Goal: Check status

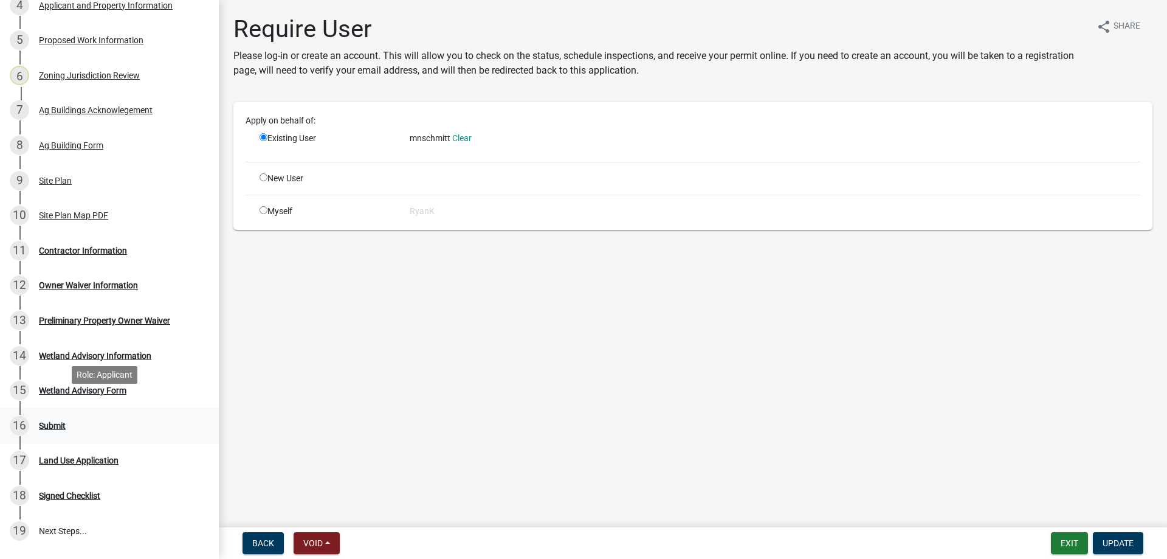
scroll to position [304, 0]
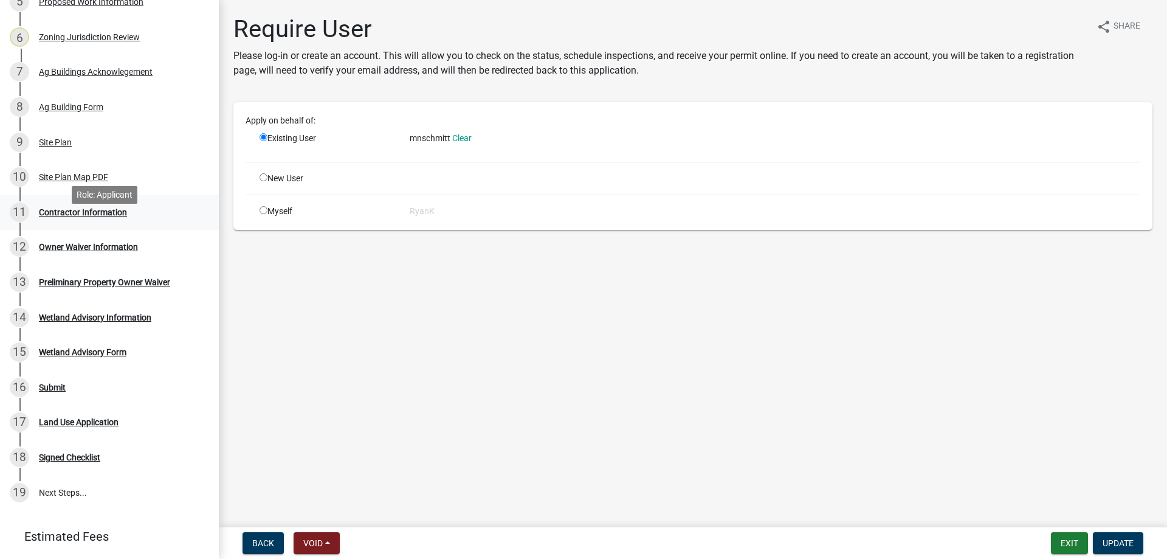
click at [81, 219] on div "11 Contractor Information" at bounding box center [105, 211] width 190 height 19
